Goal: Task Accomplishment & Management: Use online tool/utility

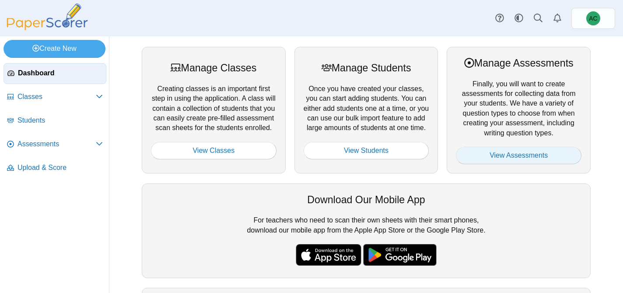
click at [543, 153] on link "View Assessments" at bounding box center [519, 156] width 126 height 18
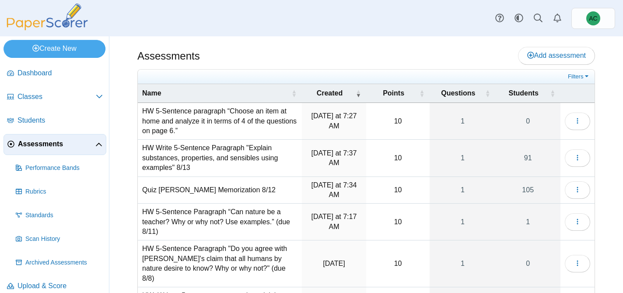
click at [181, 155] on td "HW Write 5-Sentence Paragraph "Explain substances, properties, and sensibles us…" at bounding box center [220, 158] width 164 height 37
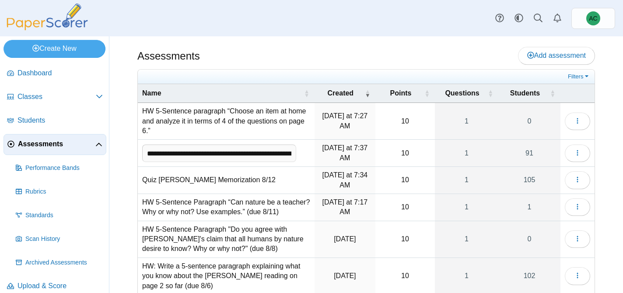
click at [212, 107] on td "HW 5-Sentence paragraph “Choose an item at home and analyze it in terms of 4 of…" at bounding box center [226, 121] width 177 height 37
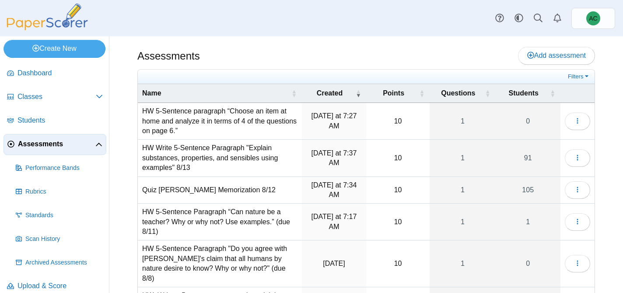
click at [184, 124] on td "HW 5-Sentence paragraph “Choose an item at home and analyze it in terms of 4 of…" at bounding box center [220, 121] width 164 height 37
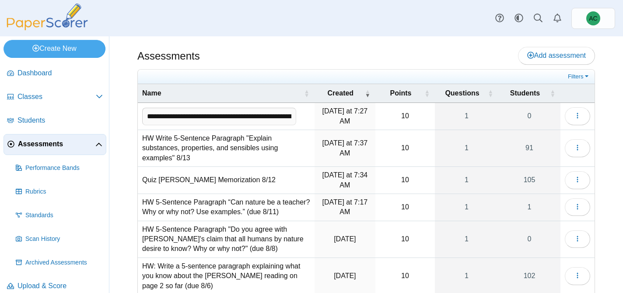
click at [186, 153] on td "HW Write 5-Sentence Paragraph "Explain substances, properties, and sensibles us…" at bounding box center [226, 148] width 177 height 37
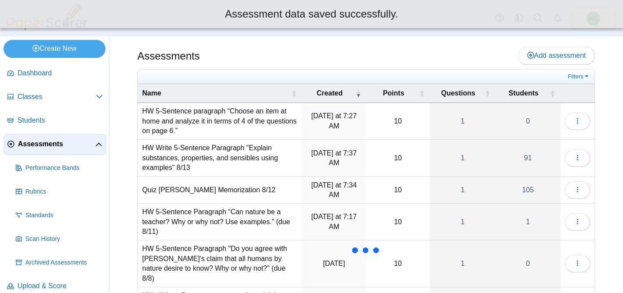
click at [211, 122] on td "HW 5-Sentence paragraph “Choose an item at home and analyze it in terms of 4 of…" at bounding box center [220, 121] width 164 height 37
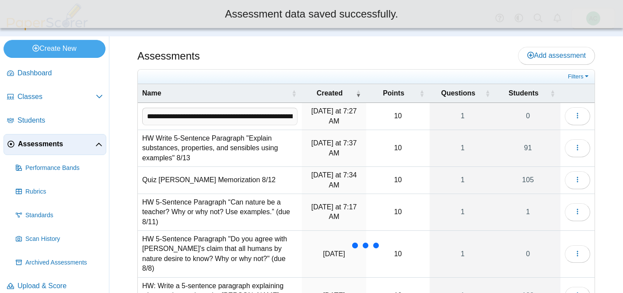
click at [288, 113] on input "**********" at bounding box center [219, 117] width 155 height 18
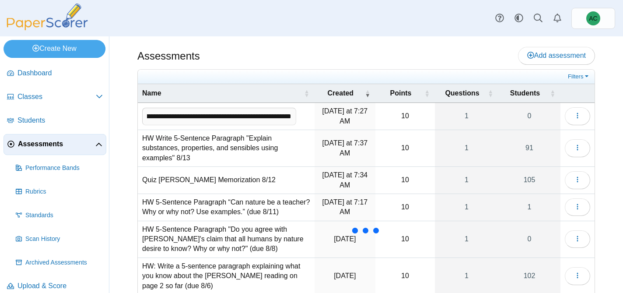
scroll to position [0, 214]
type input "**********"
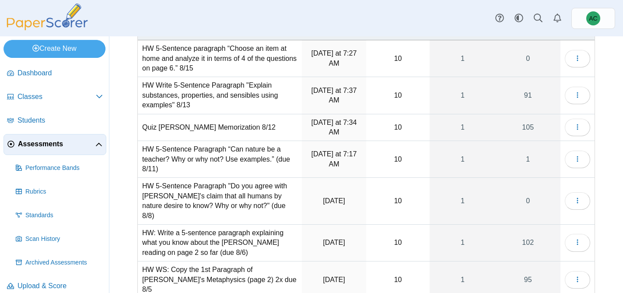
scroll to position [0, 0]
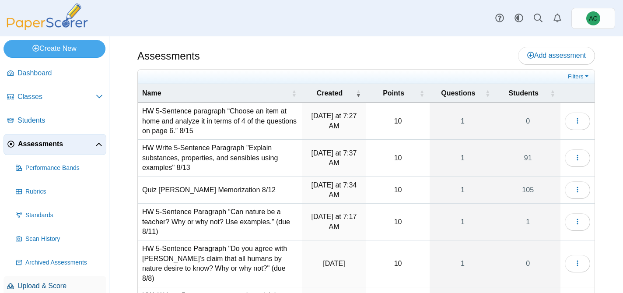
click at [33, 288] on span "Upload & Score" at bounding box center [60, 286] width 85 height 10
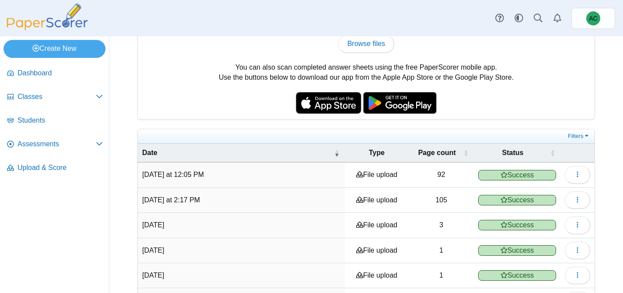
scroll to position [74, 0]
click at [445, 174] on td "92" at bounding box center [441, 174] width 65 height 25
click at [572, 174] on button "button" at bounding box center [577, 174] width 25 height 18
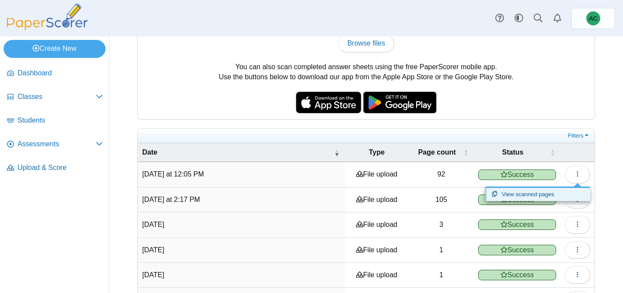
click at [536, 194] on link "View scanned pages" at bounding box center [537, 194] width 105 height 13
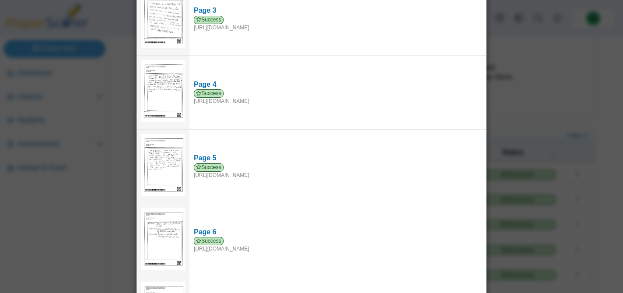
scroll to position [0, 0]
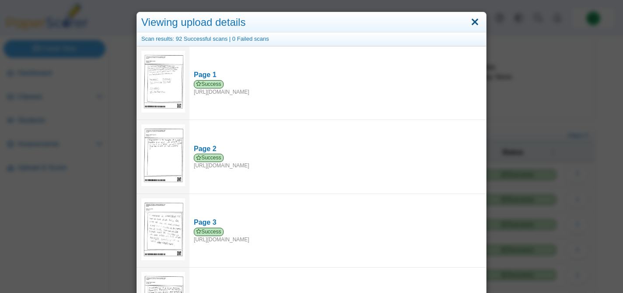
click at [475, 22] on link "Close" at bounding box center [475, 22] width 14 height 15
